Goal: Find specific page/section

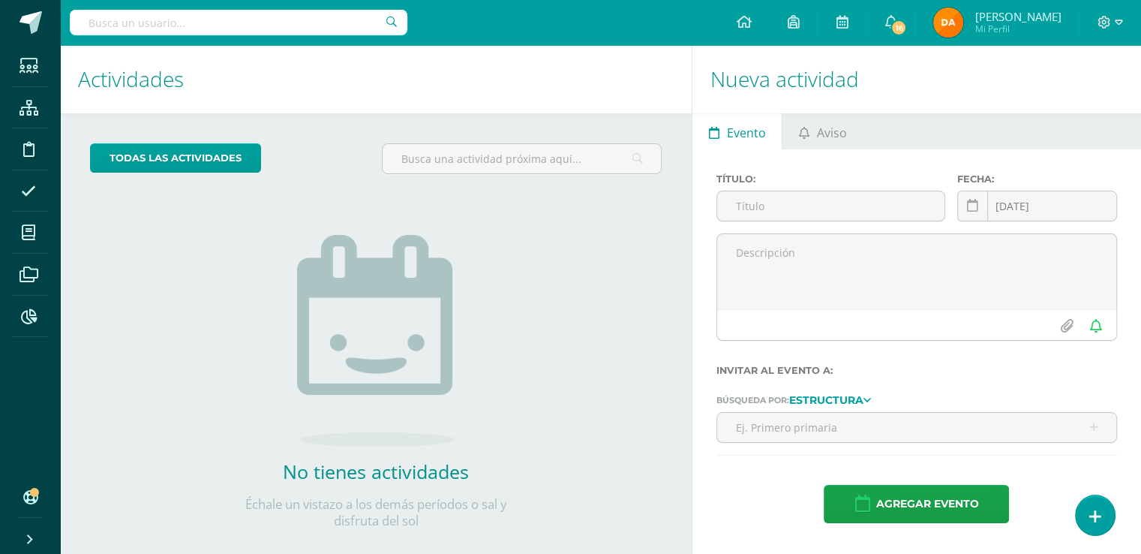
click at [190, 22] on input "text" at bounding box center [239, 23] width 338 height 26
type input "rony lópez"
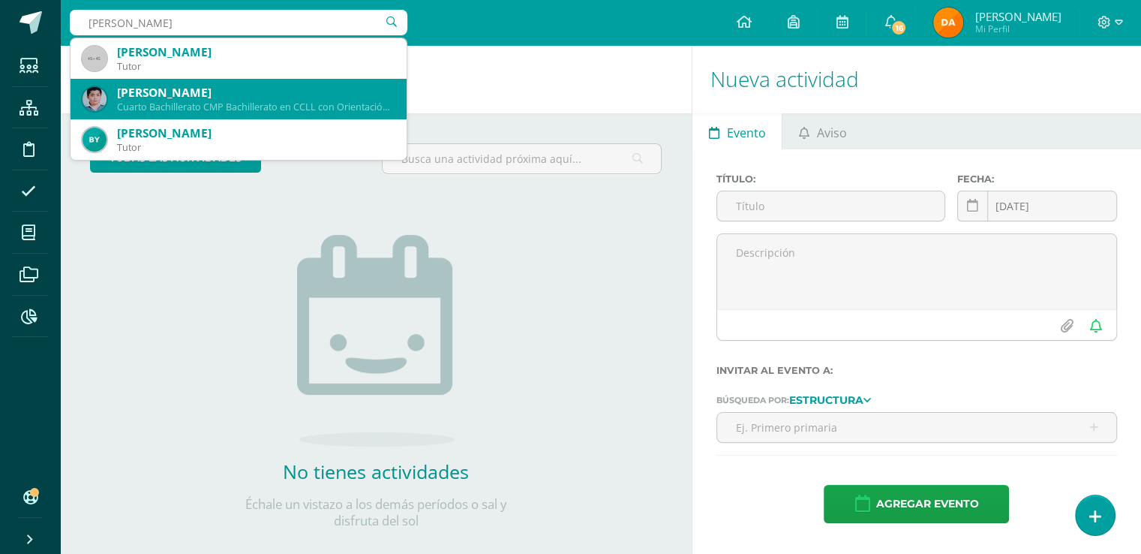
click at [252, 114] on div "Rony Alberto López Gonzalez Cuarto Bachillerato CMP Bachillerato en CCLL con Or…" at bounding box center [239, 99] width 312 height 41
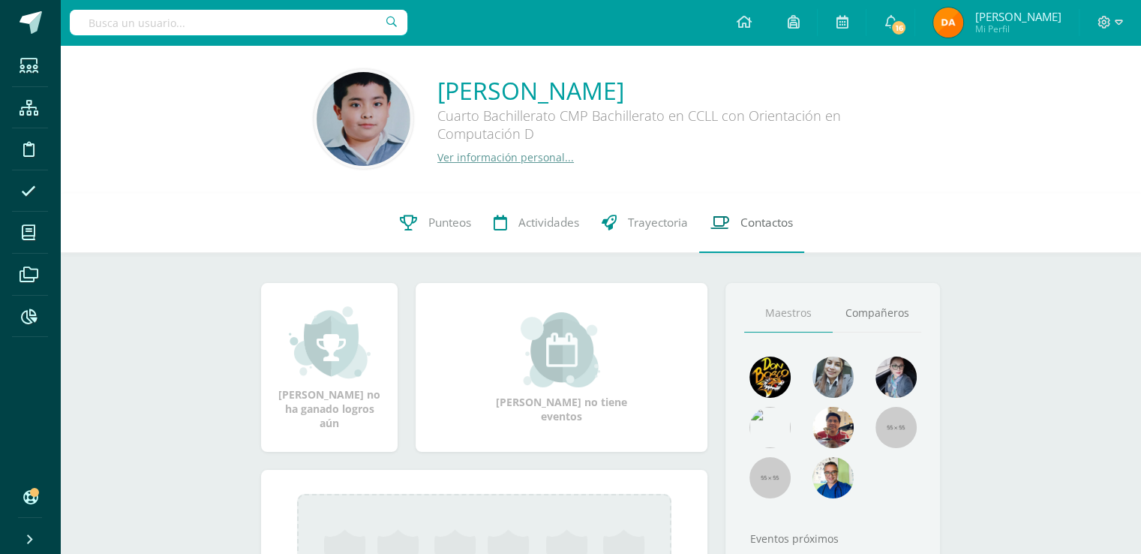
click at [768, 236] on link "Contactos" at bounding box center [751, 223] width 105 height 60
